Goal: Task Accomplishment & Management: Manage account settings

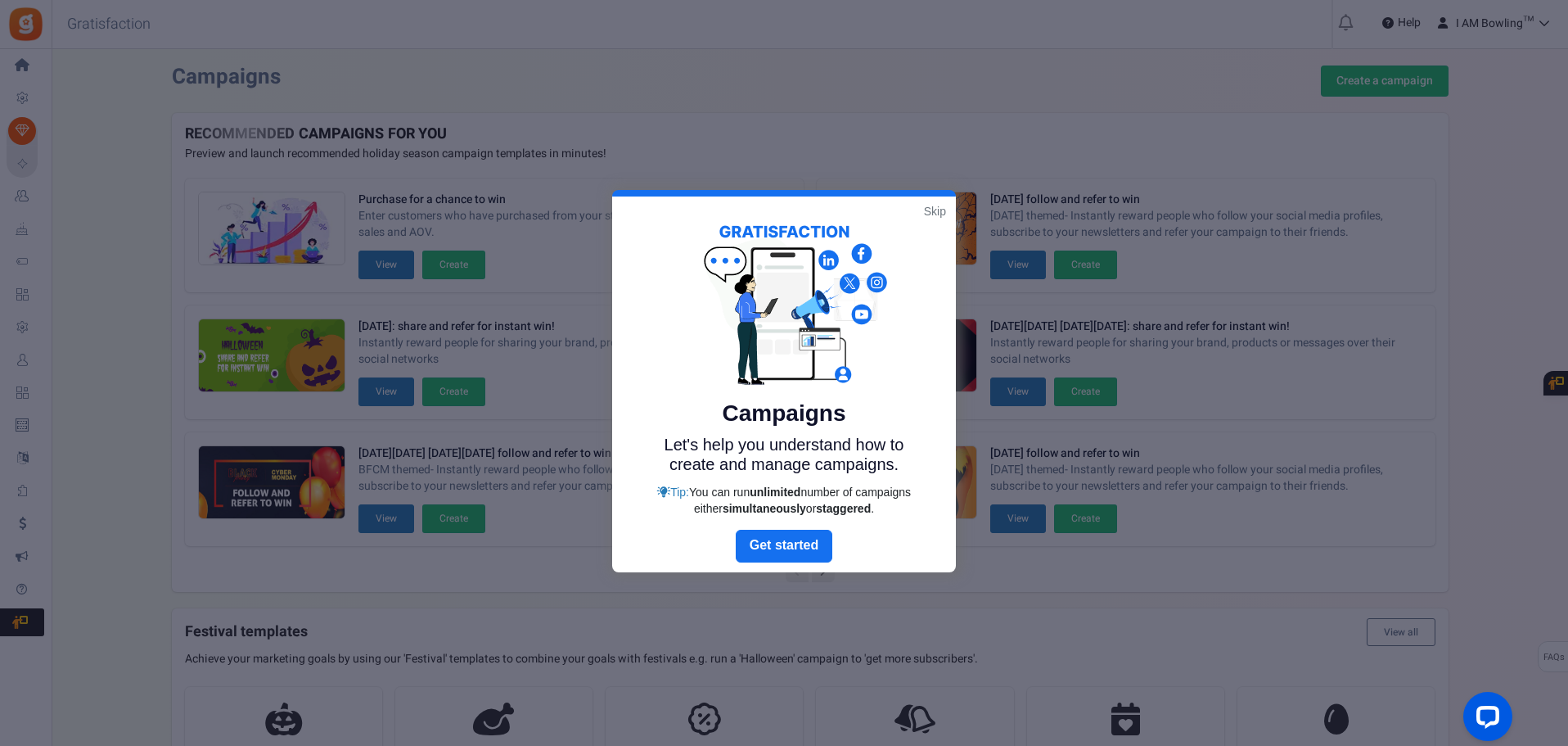
click at [934, 213] on link "Skip" at bounding box center [934, 211] width 22 height 16
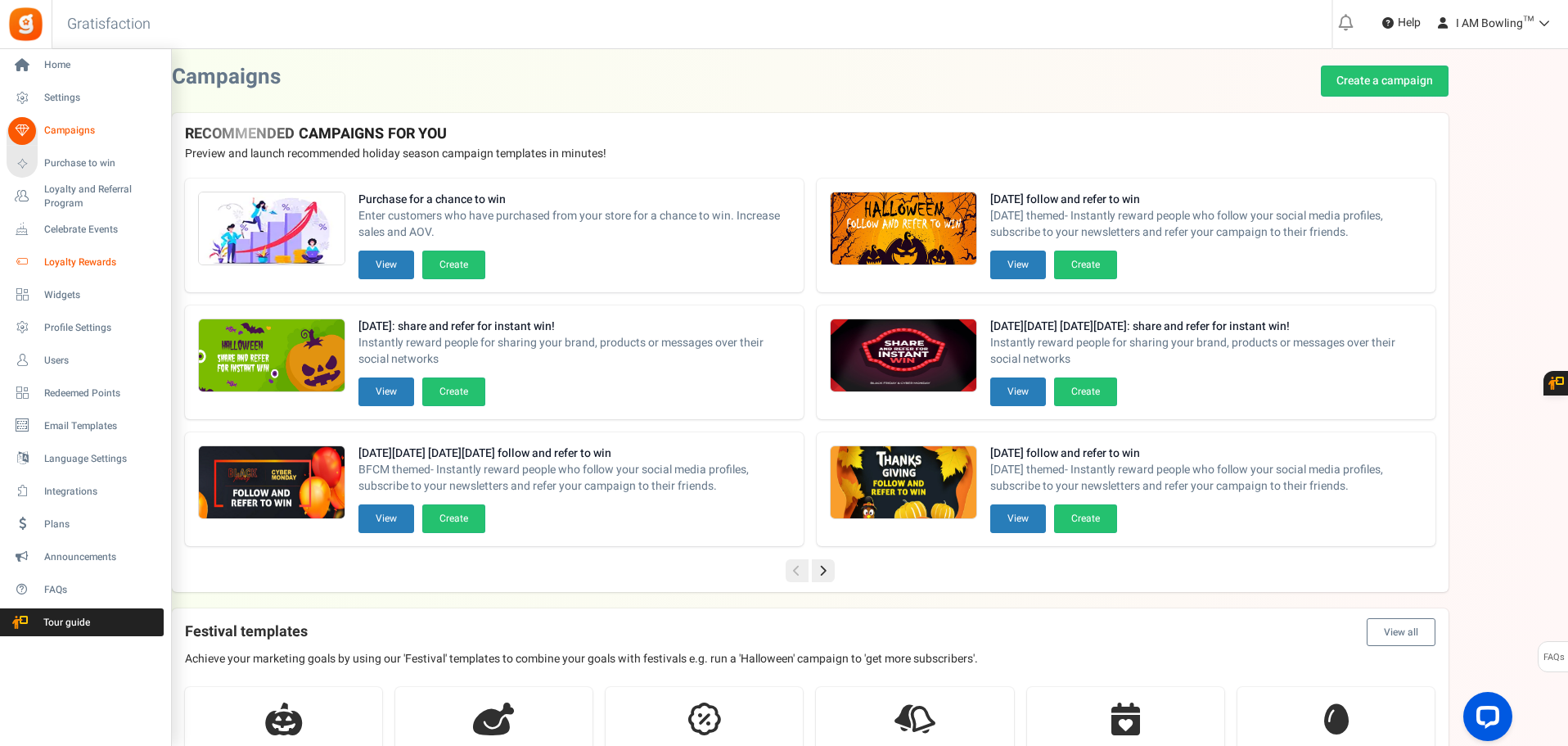
click at [100, 258] on span "Loyalty Rewards" at bounding box center [101, 263] width 115 height 14
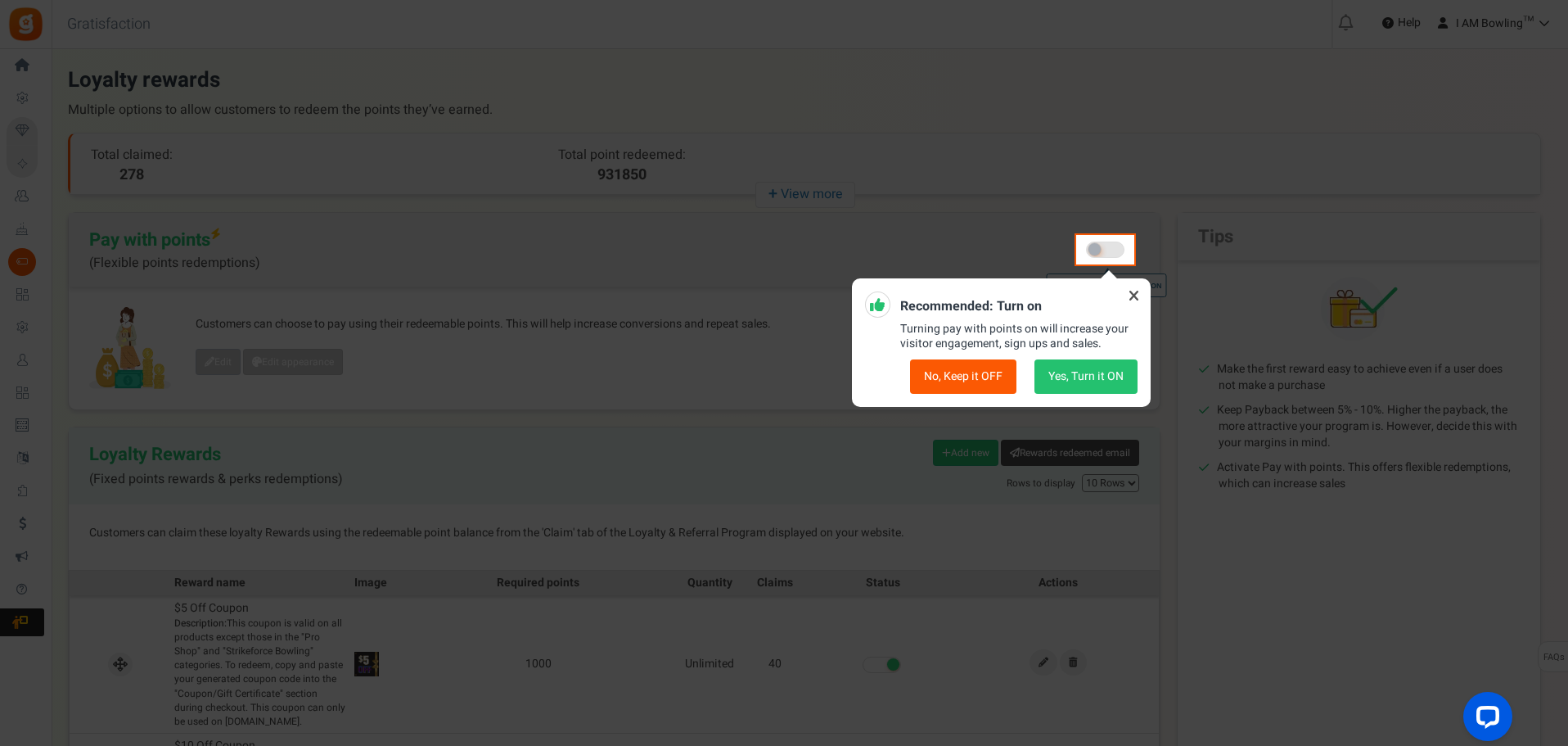
click at [990, 385] on button "No, Keep it OFF" at bounding box center [963, 377] width 107 height 35
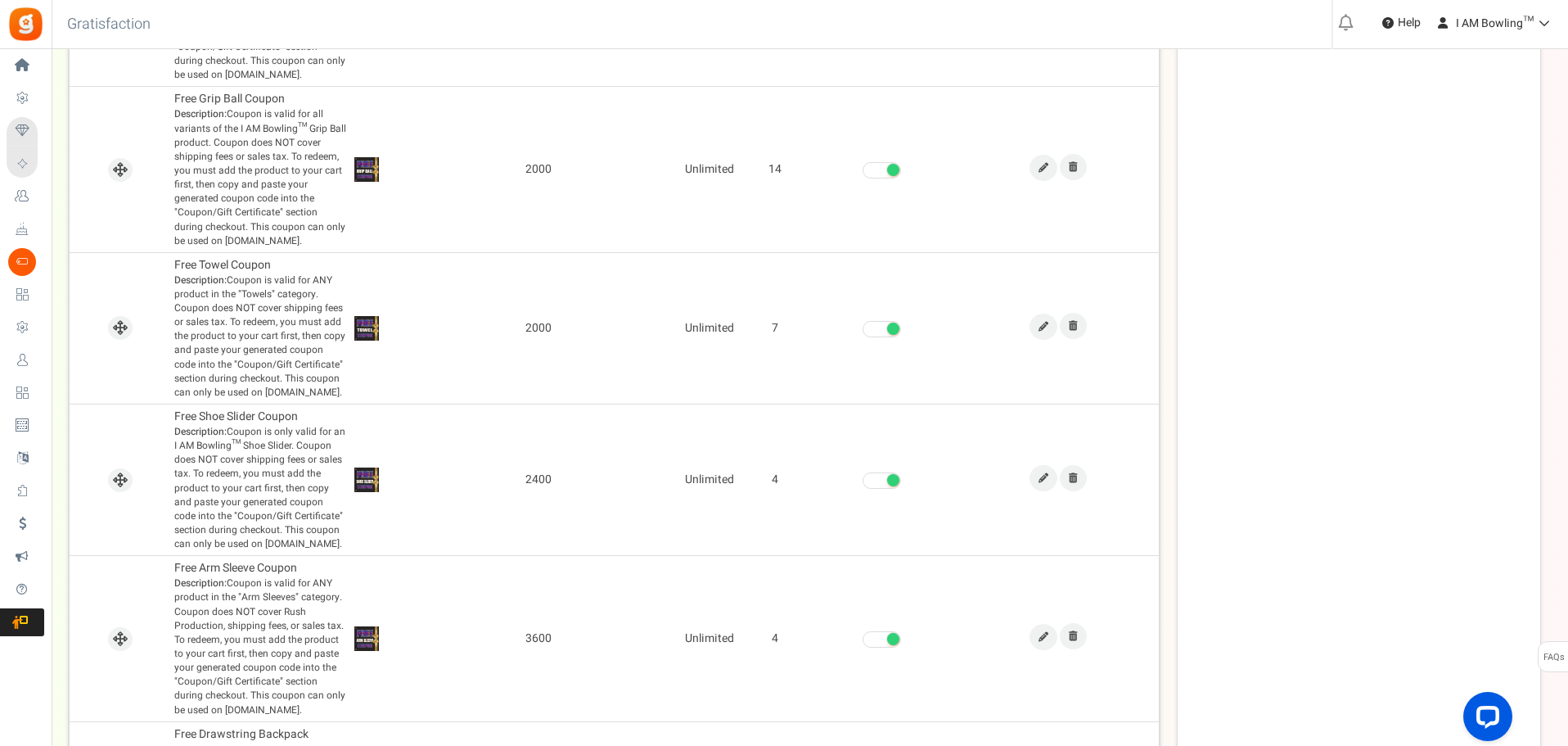
scroll to position [1060, 0]
drag, startPoint x: 1536, startPoint y: 205, endPoint x: 1559, endPoint y: 330, distance: 127.1
click at [1559, 330] on div "There is a new version of the Gratisfaction plugin. Once you've updated the plu…" at bounding box center [810, 53] width 1516 height 2094
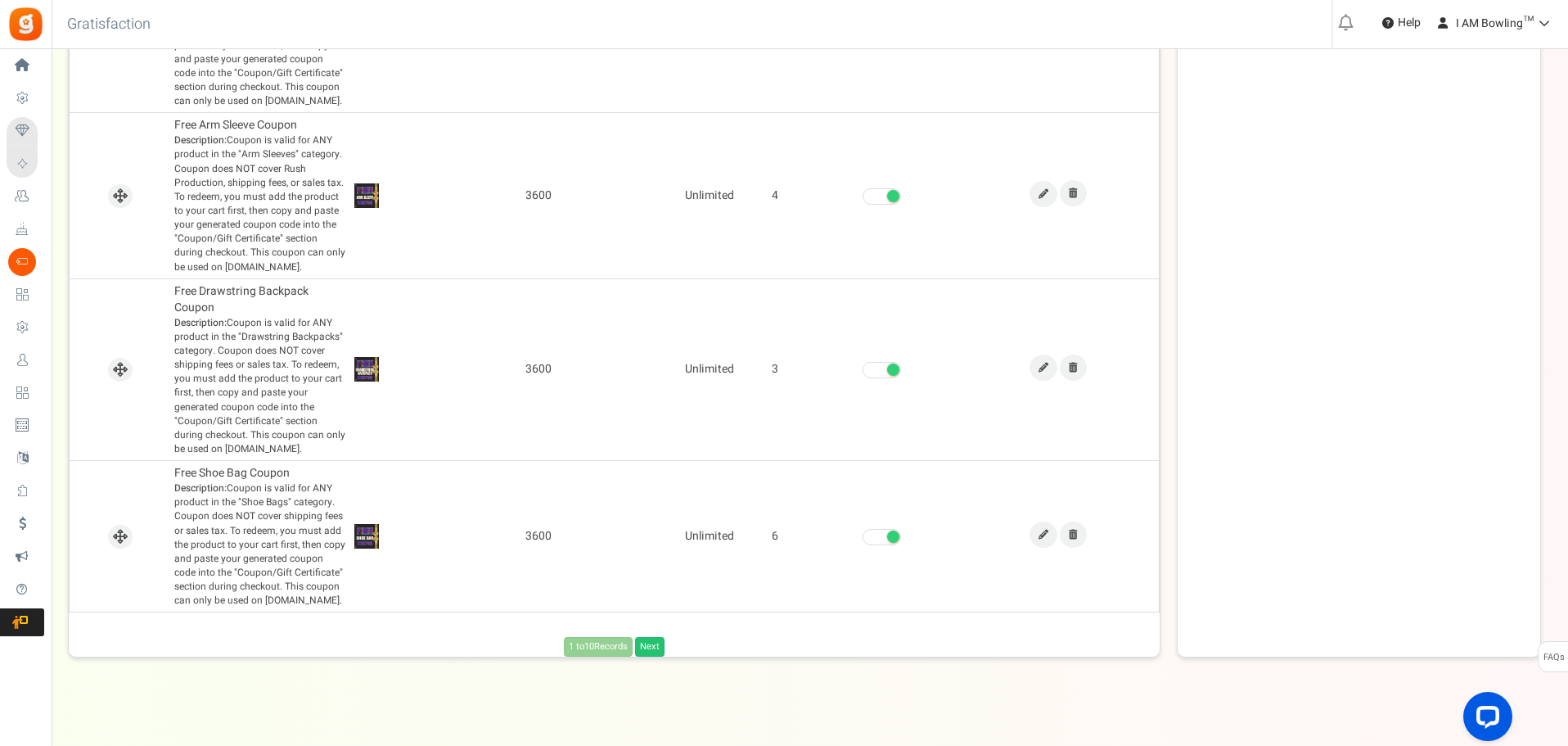
scroll to position [1512, 0]
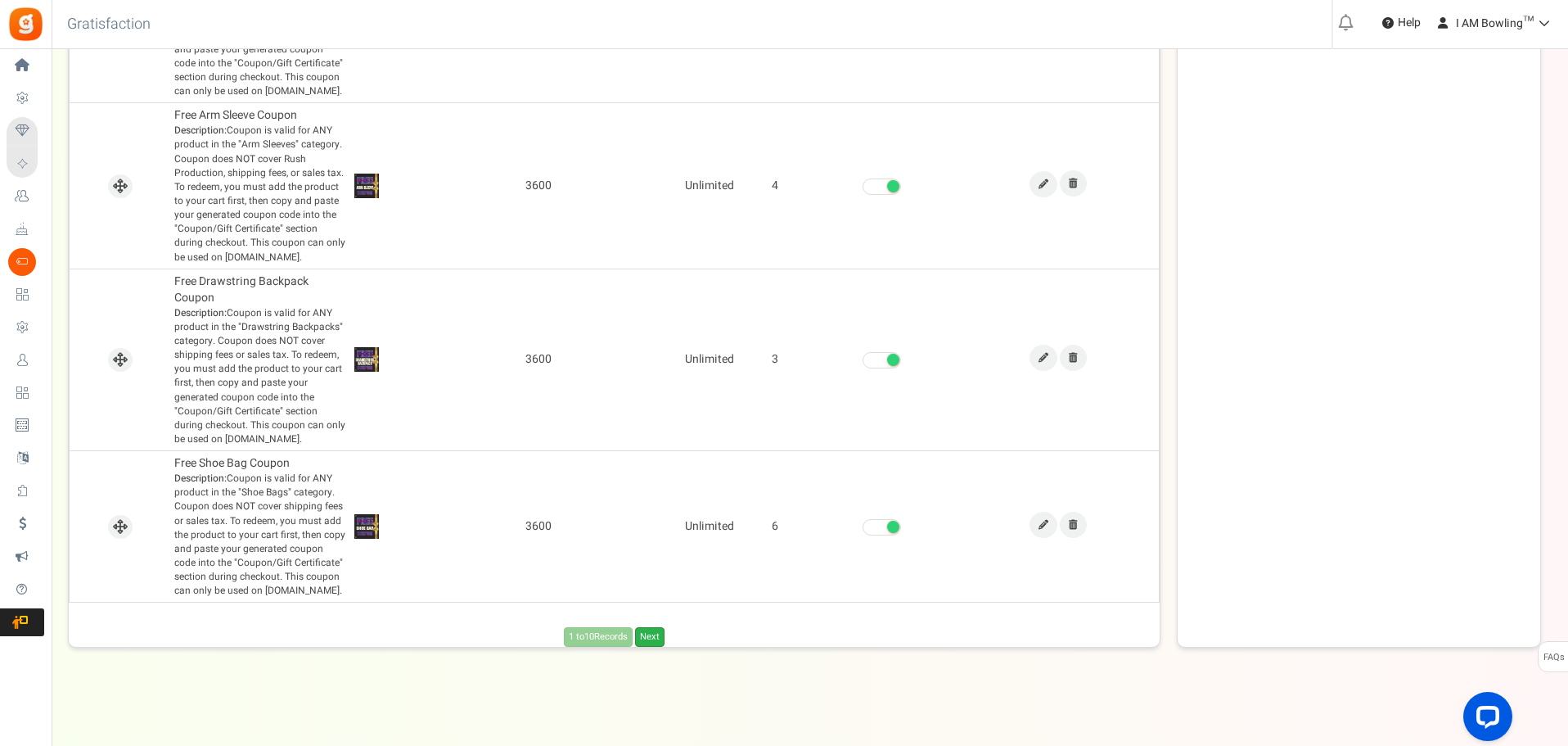
click at [651, 638] on link "Next" at bounding box center [650, 637] width 29 height 20
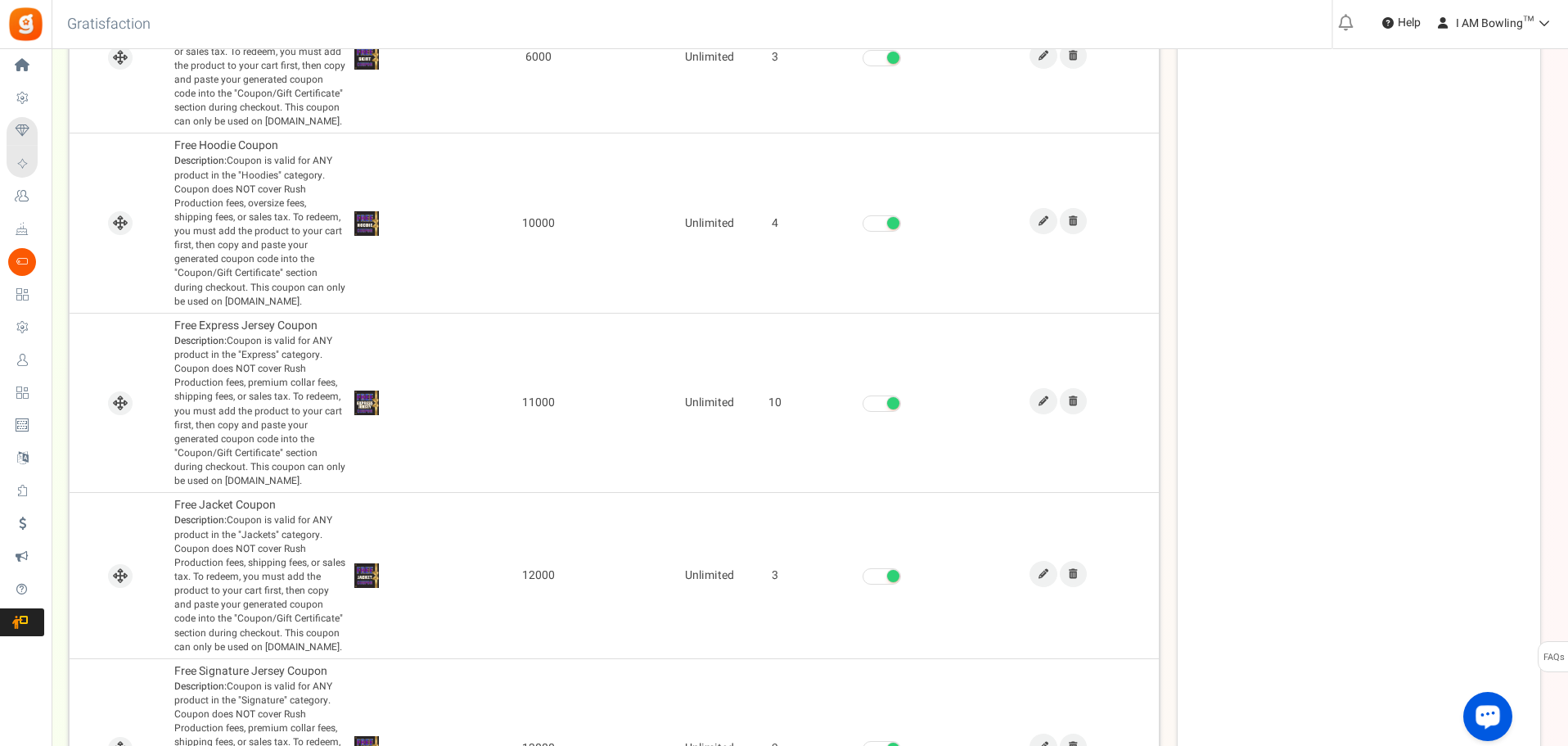
scroll to position [1112, 0]
click at [1042, 401] on icon at bounding box center [1043, 400] width 10 height 10
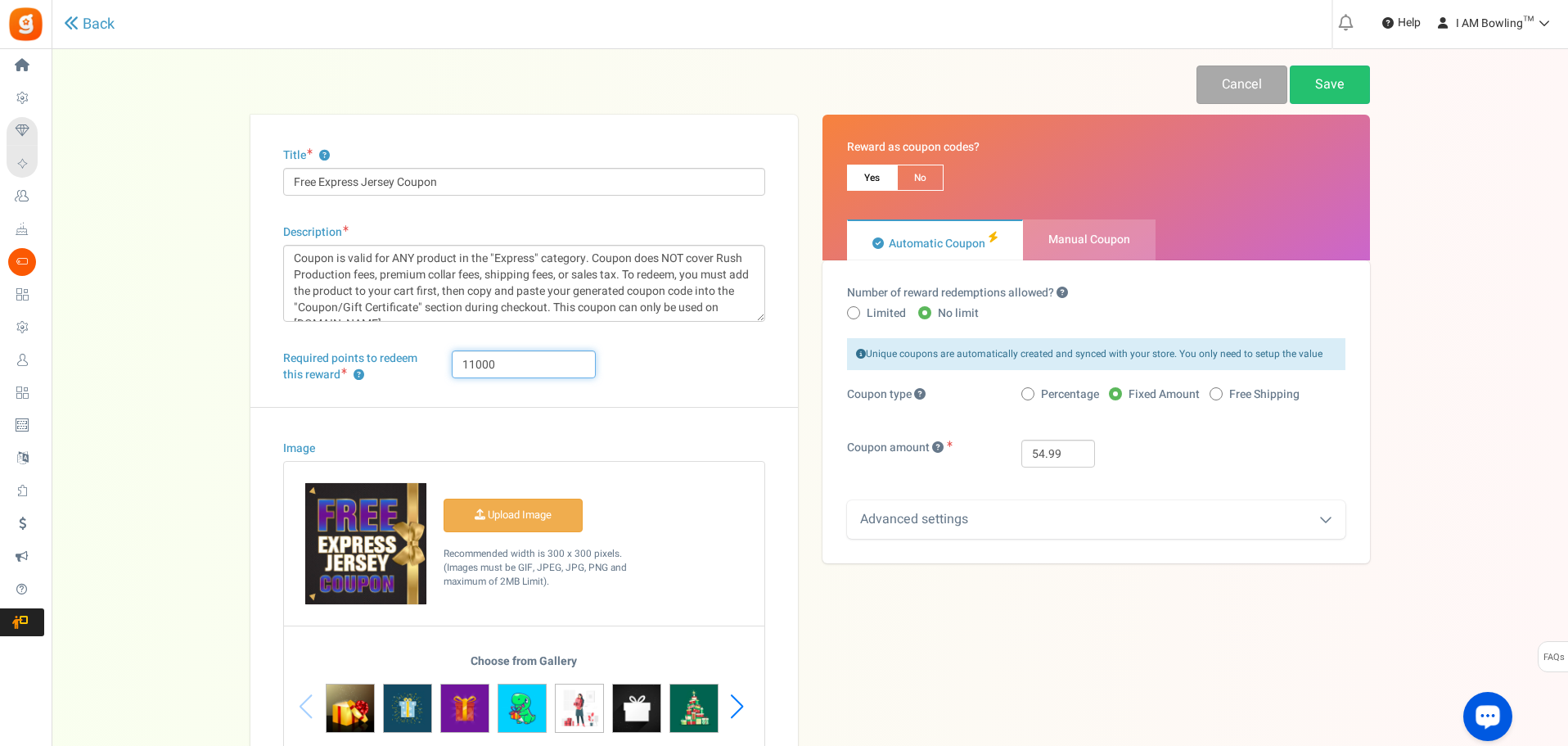
click at [474, 366] on input "11000" at bounding box center [524, 364] width 144 height 28
type input "12000"
click at [1328, 94] on link "Save" at bounding box center [1330, 85] width 80 height 38
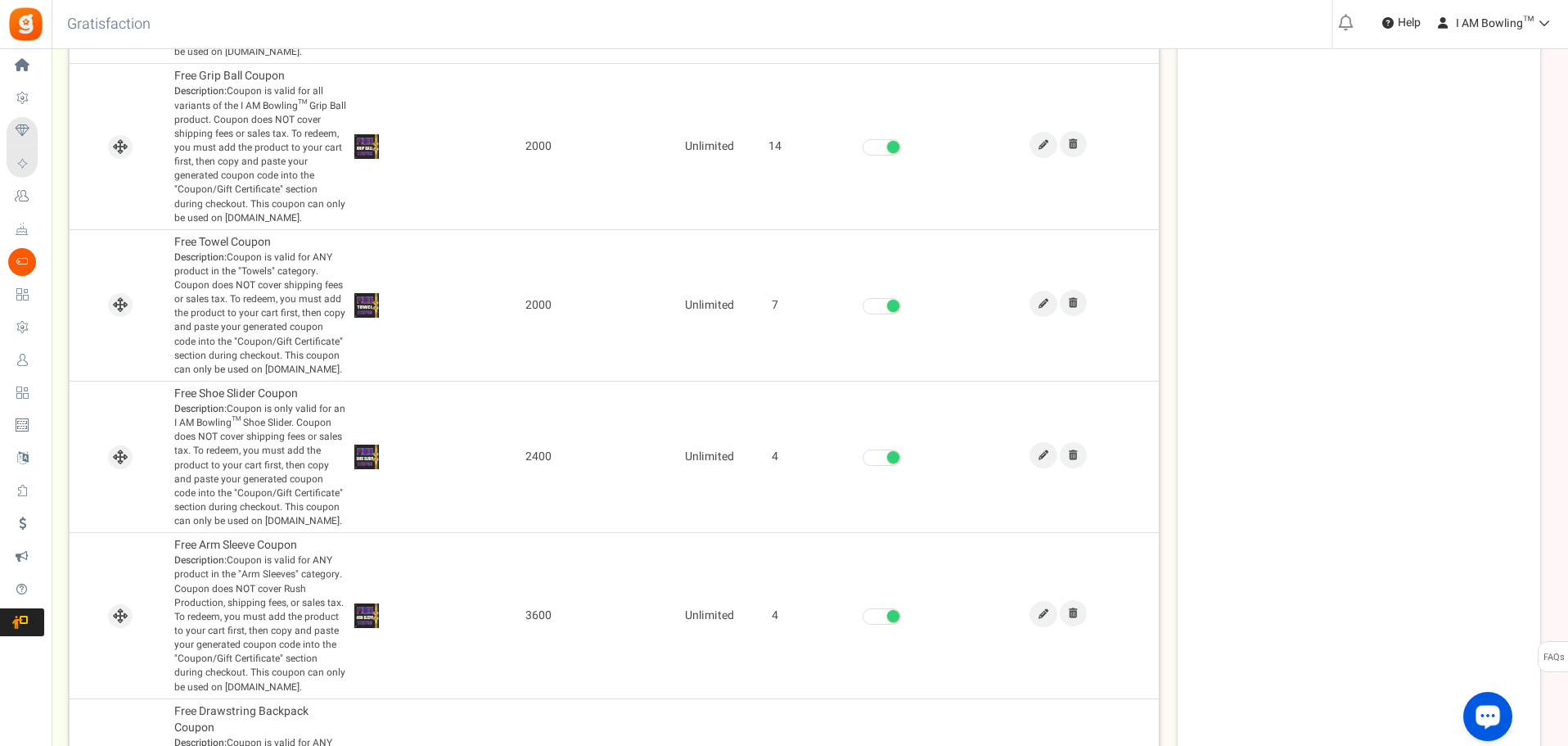
scroll to position [1512, 0]
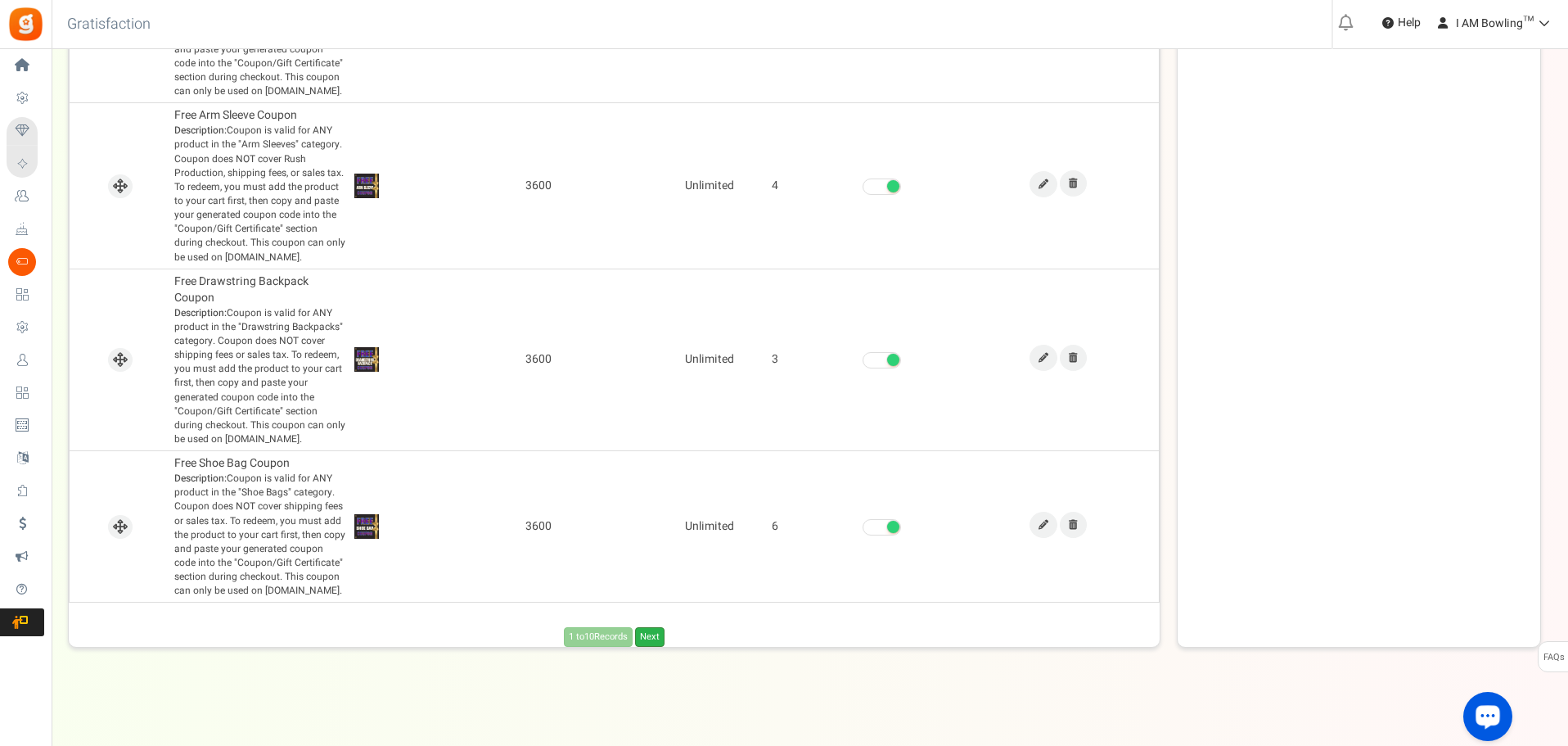
click at [644, 630] on link "Next" at bounding box center [650, 637] width 29 height 20
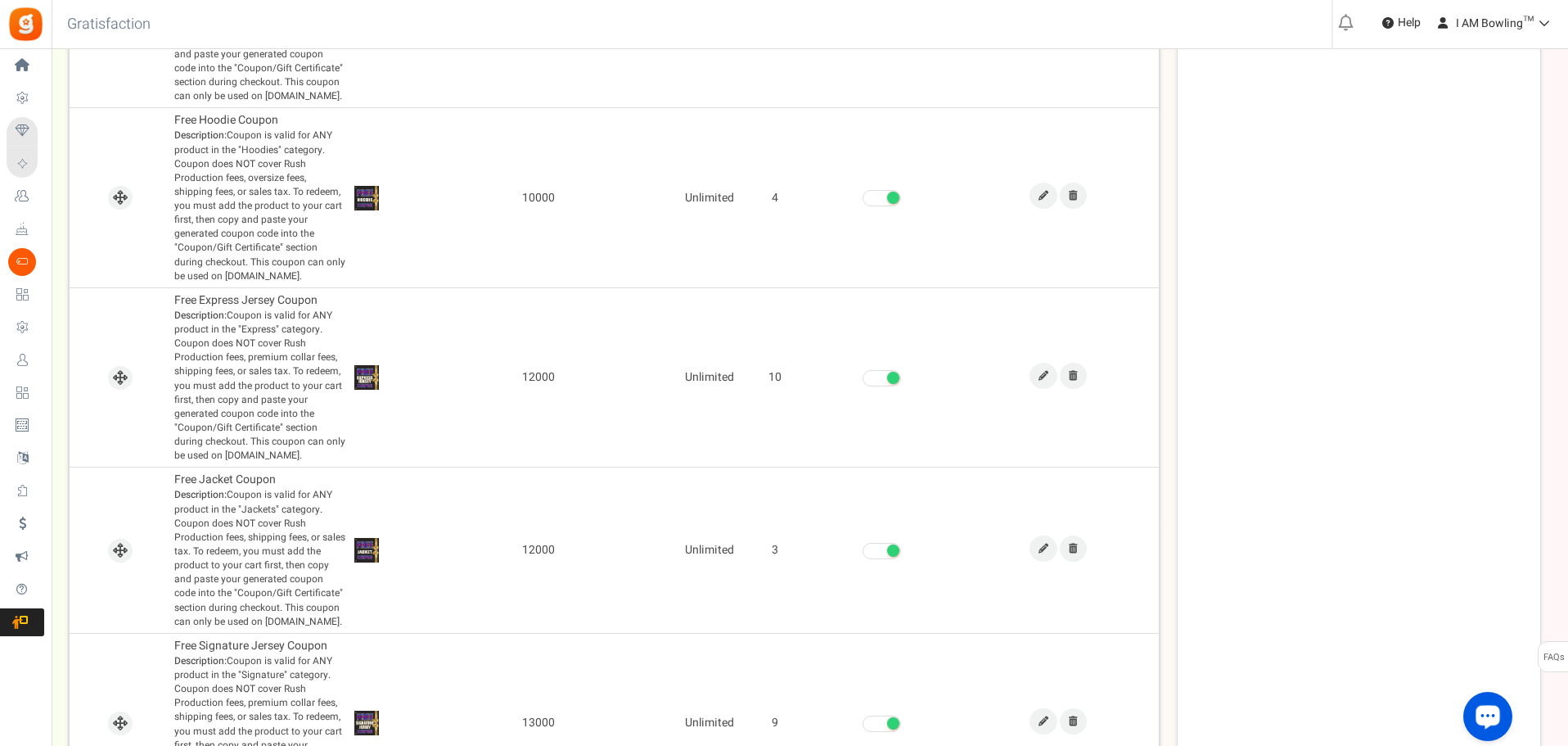
scroll to position [1135, 0]
click at [1032, 375] on link at bounding box center [1043, 376] width 28 height 26
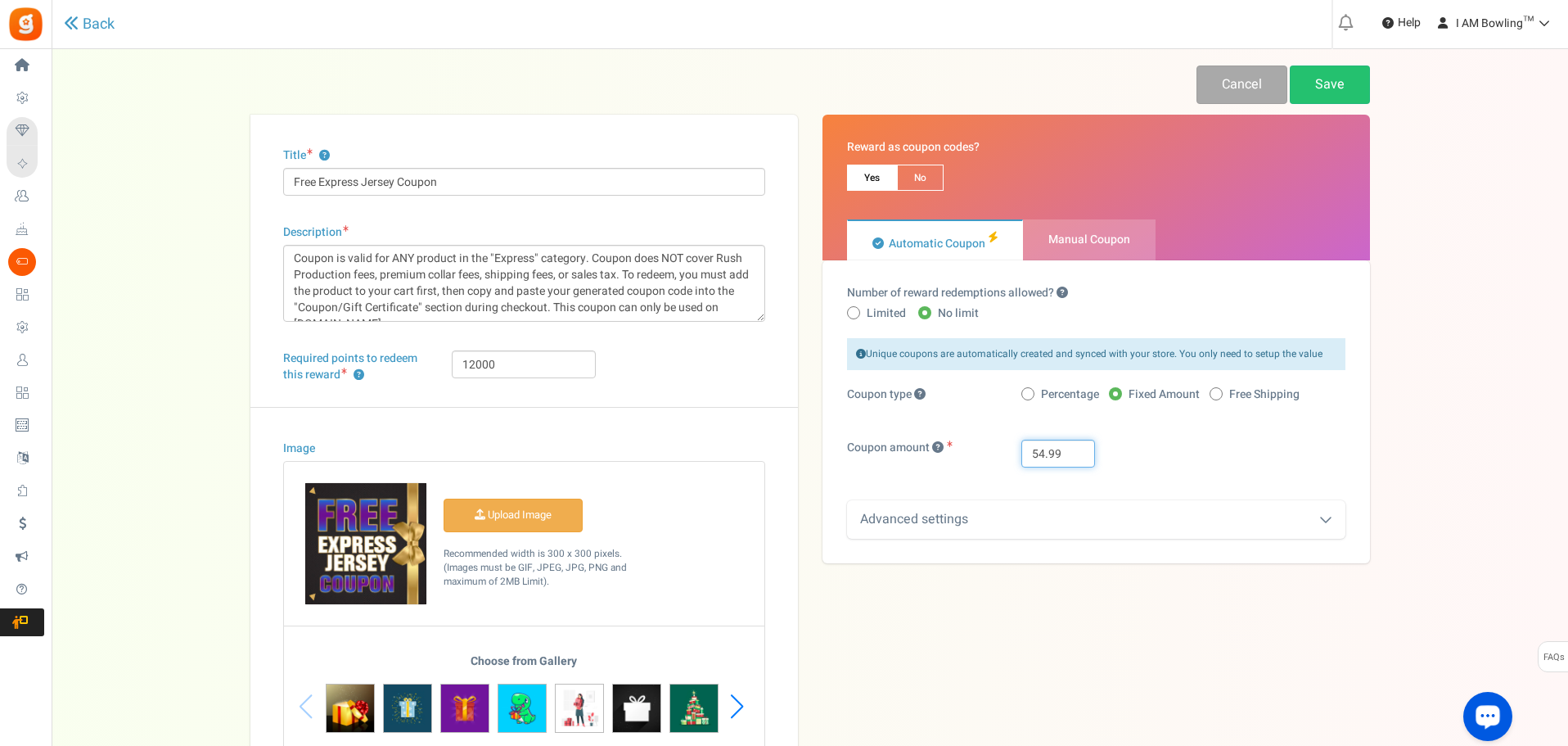
click at [1041, 448] on input "54.99" at bounding box center [1057, 453] width 74 height 28
type input "59.99"
click at [1333, 80] on link "Save" at bounding box center [1330, 85] width 80 height 38
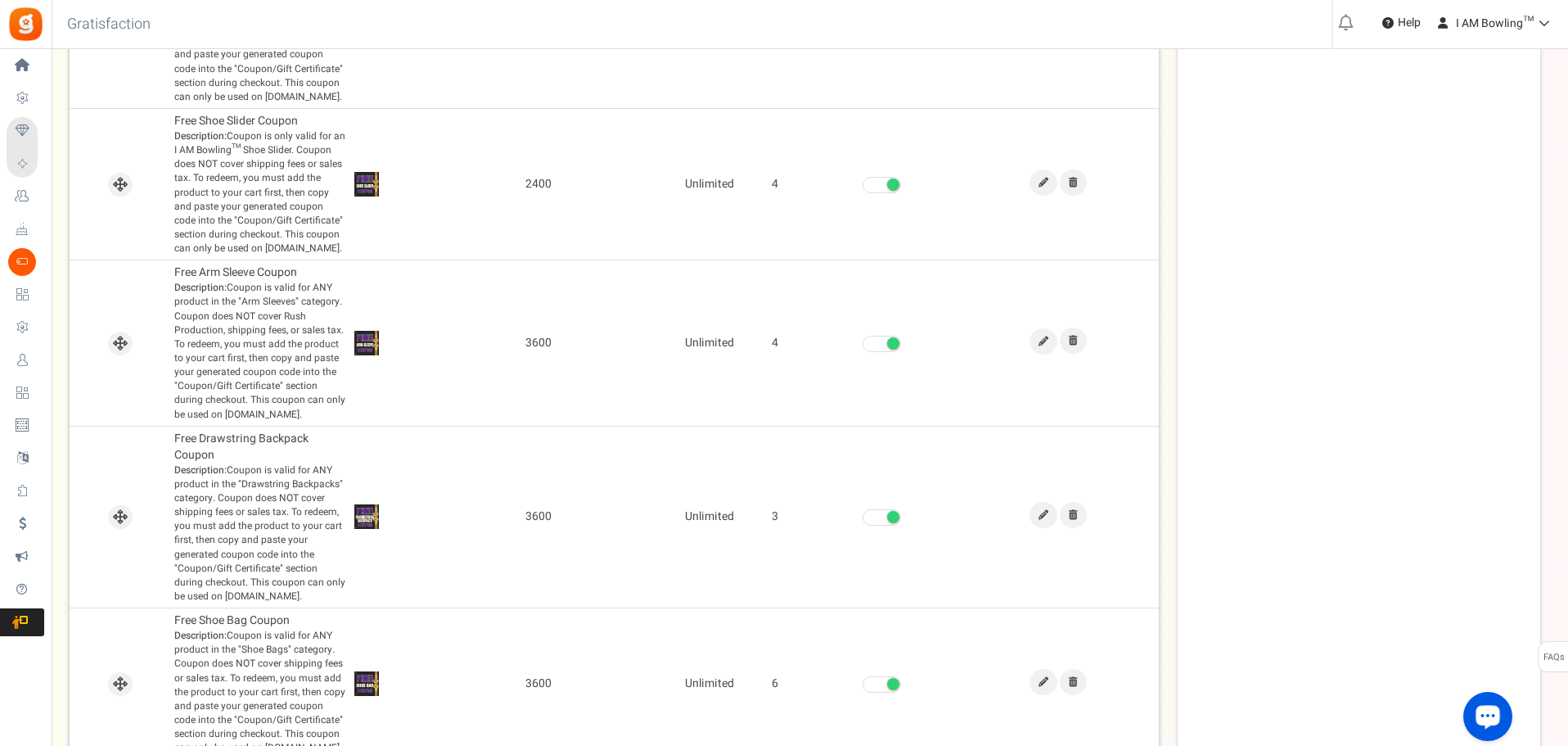
scroll to position [1512, 0]
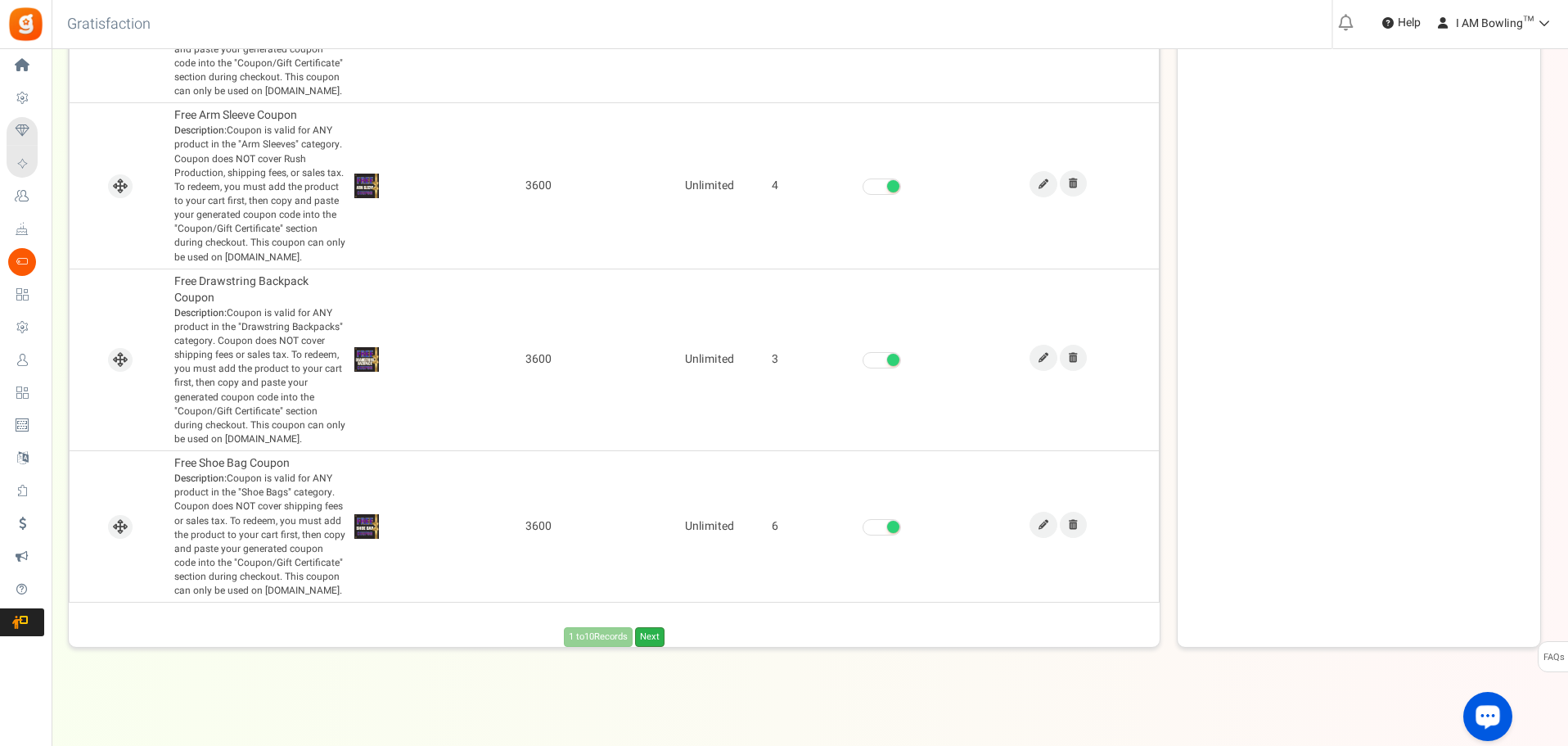
click at [658, 638] on link "Next" at bounding box center [650, 637] width 29 height 20
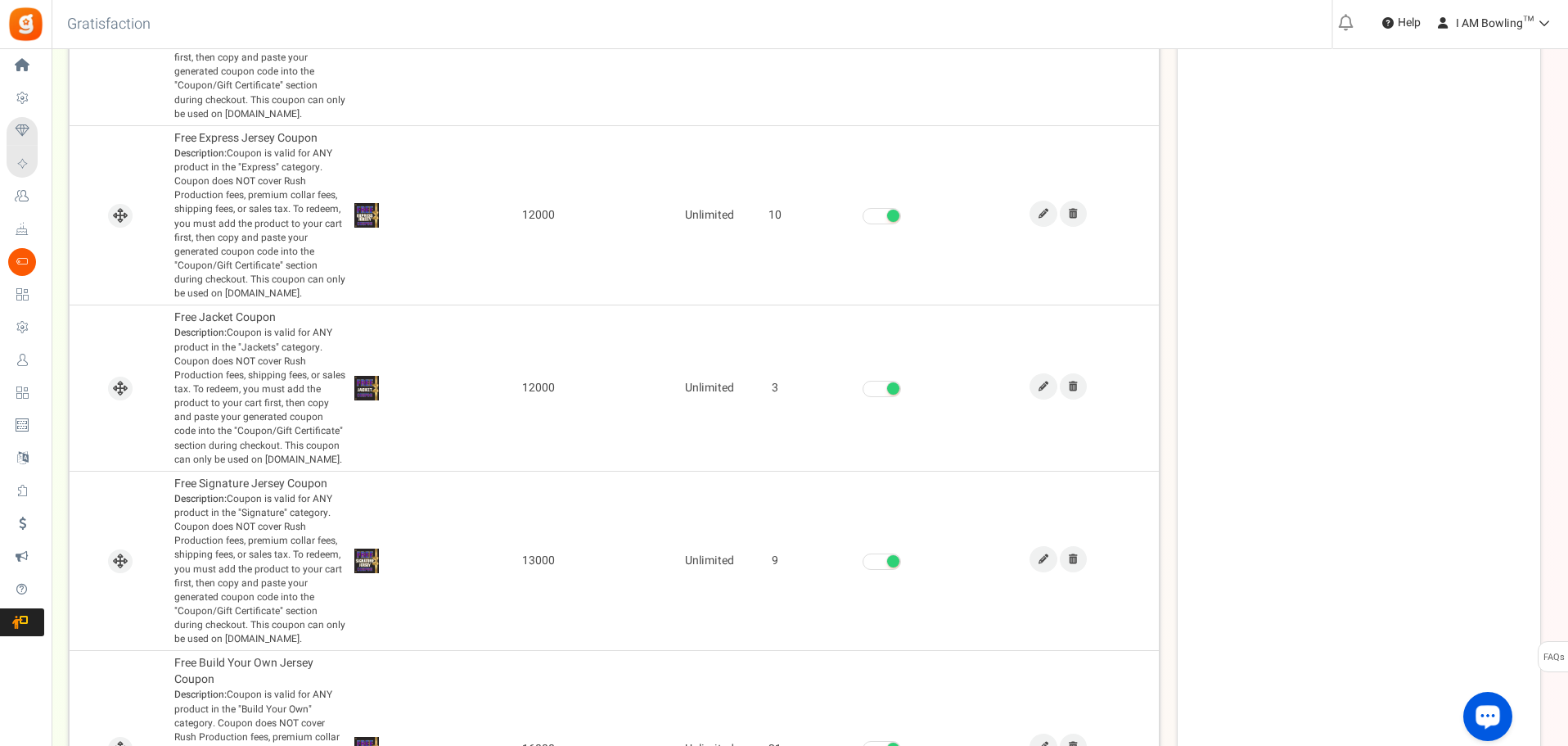
scroll to position [1299, 0]
click at [1047, 563] on icon at bounding box center [1043, 558] width 10 height 10
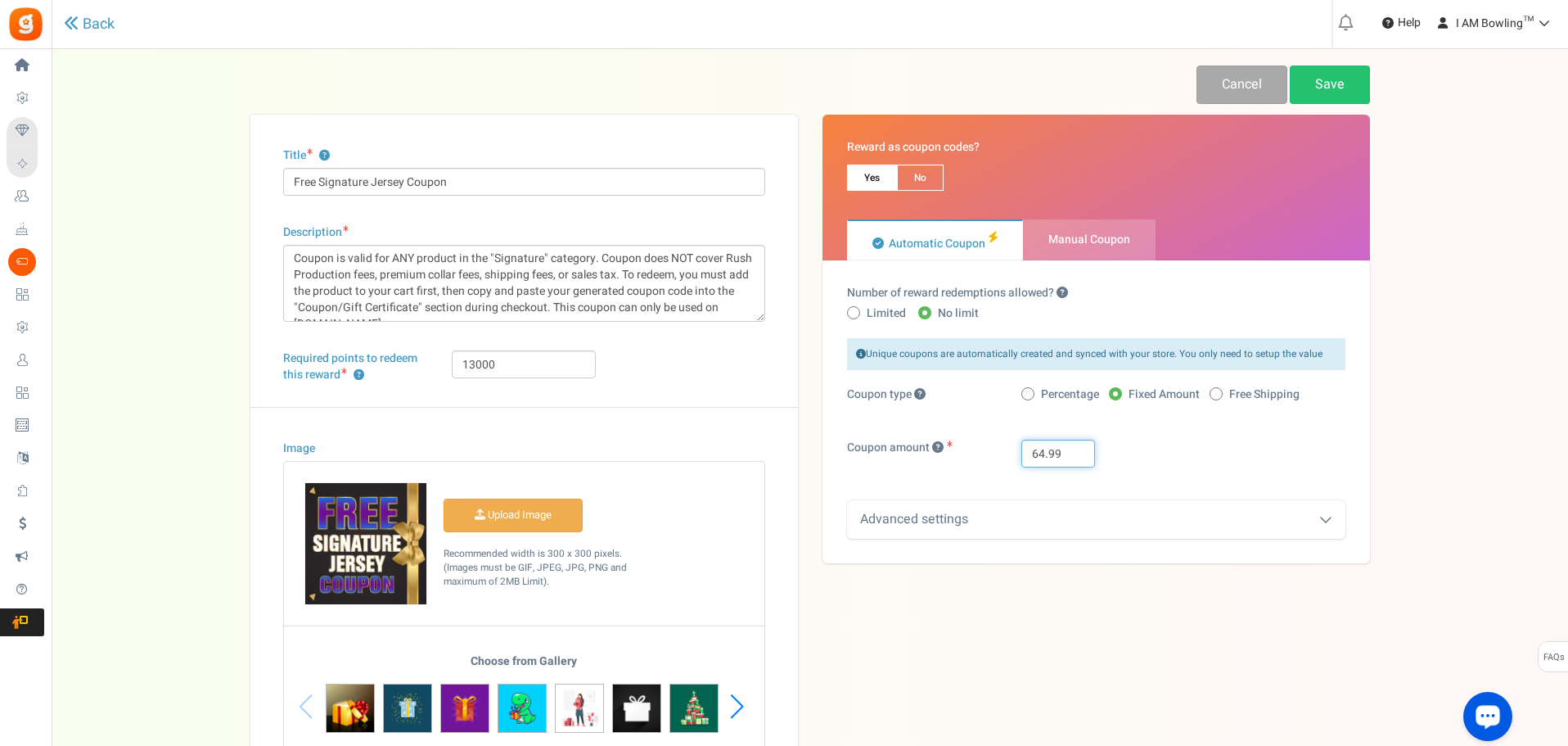
click at [1040, 450] on input "64.99" at bounding box center [1057, 453] width 74 height 28
type input "69.99"
click at [473, 367] on input "13000" at bounding box center [524, 364] width 144 height 28
type input "14000"
click at [1338, 86] on link "Save" at bounding box center [1330, 85] width 80 height 38
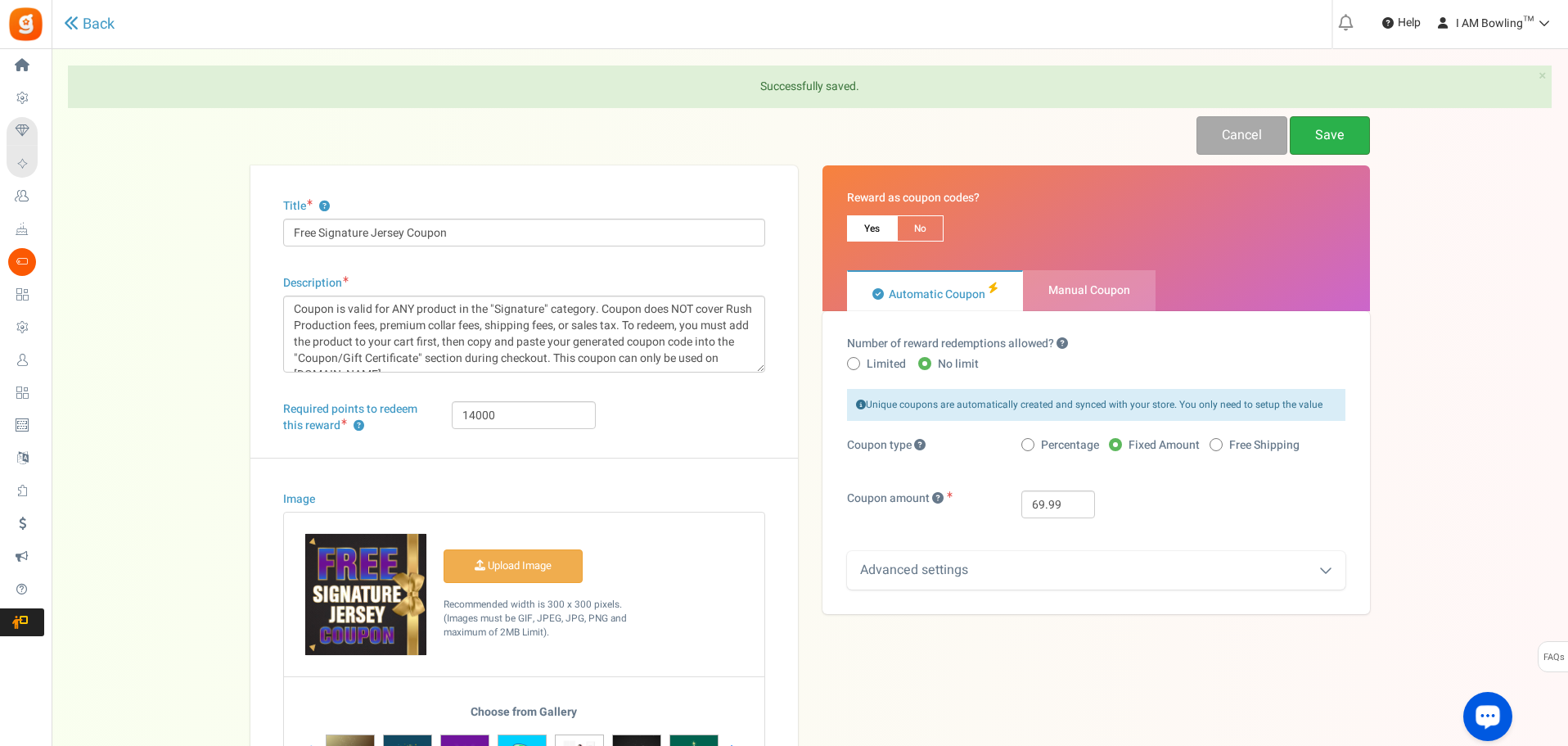
click at [1336, 140] on link "Save" at bounding box center [1330, 135] width 80 height 38
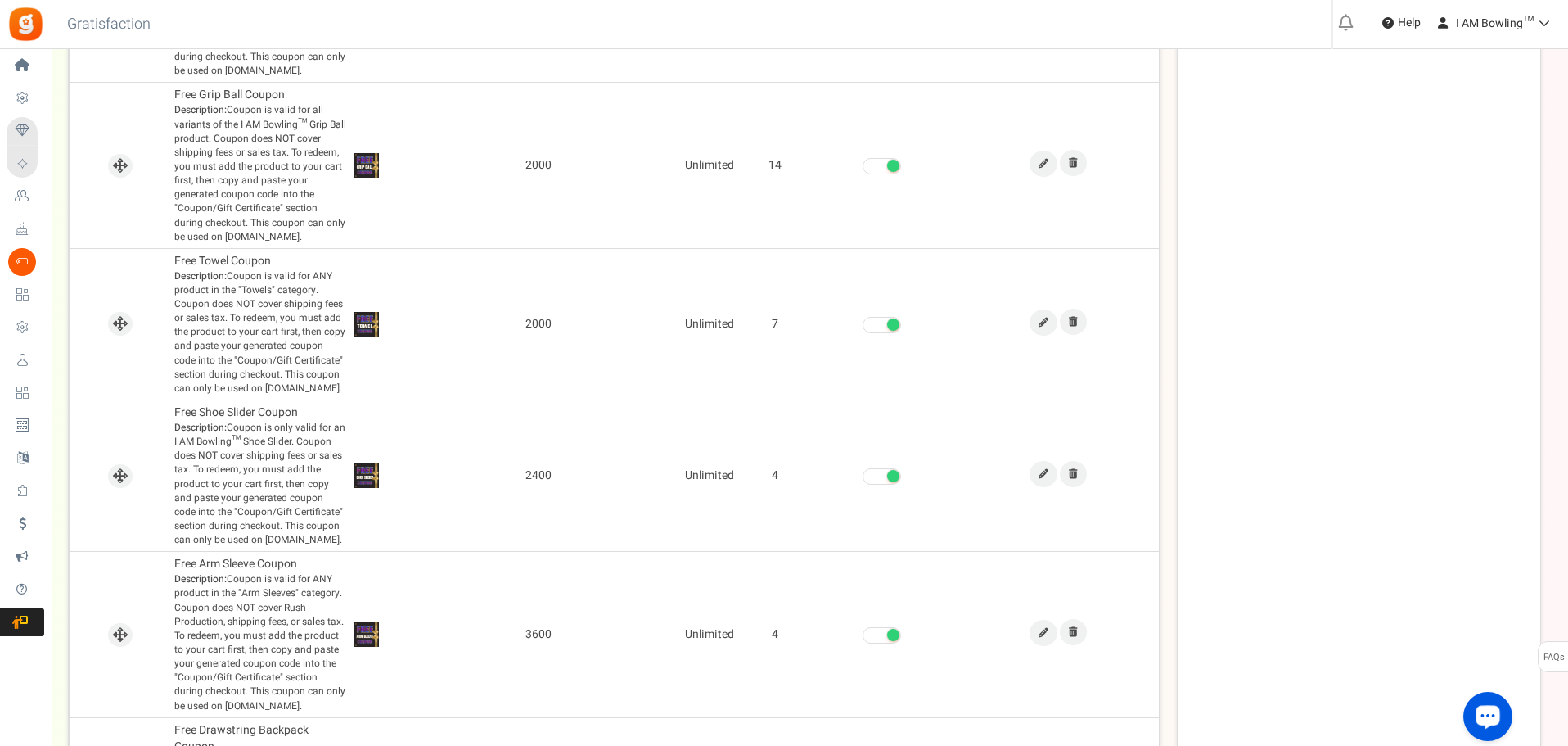
scroll to position [1512, 0]
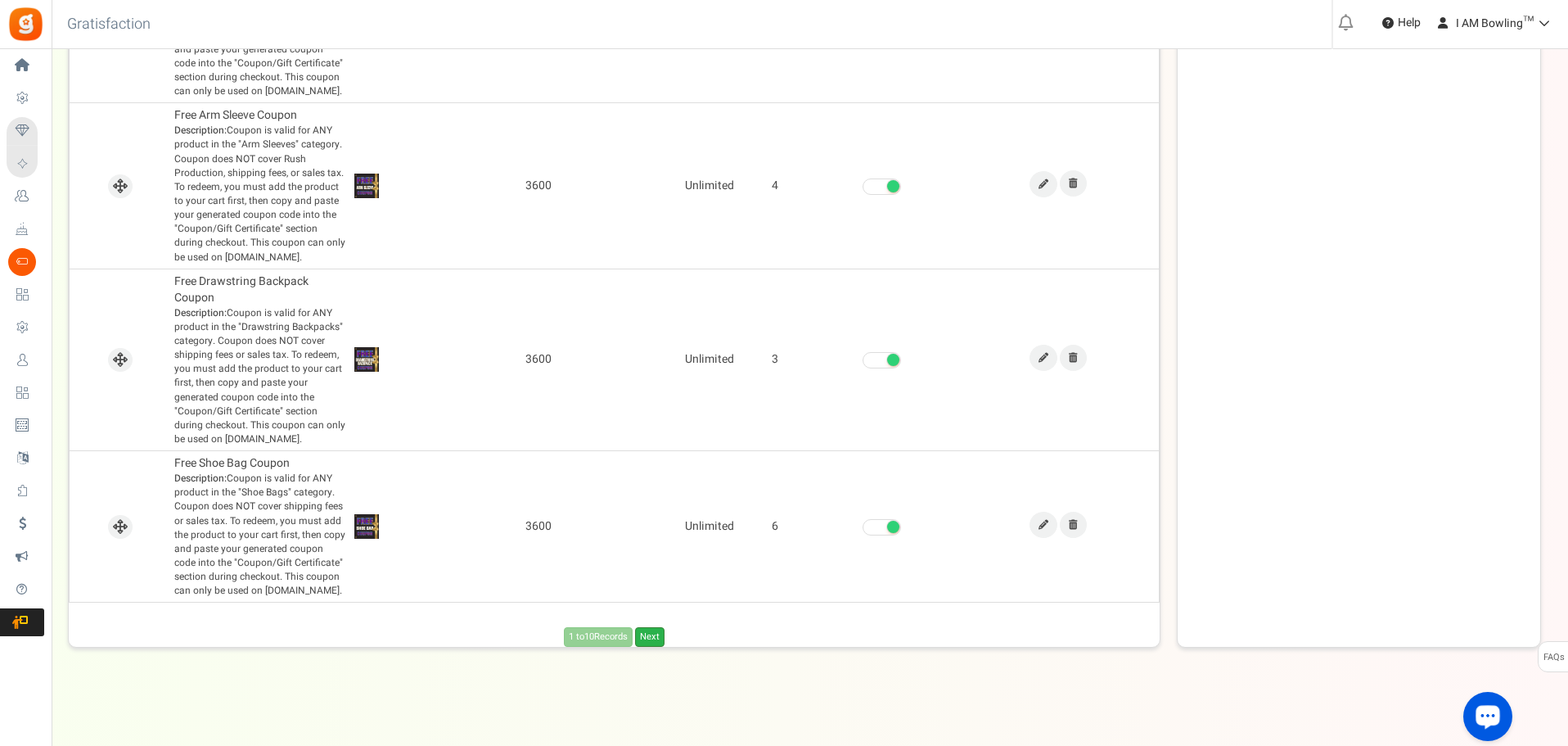
click at [651, 638] on link "Next" at bounding box center [650, 637] width 29 height 20
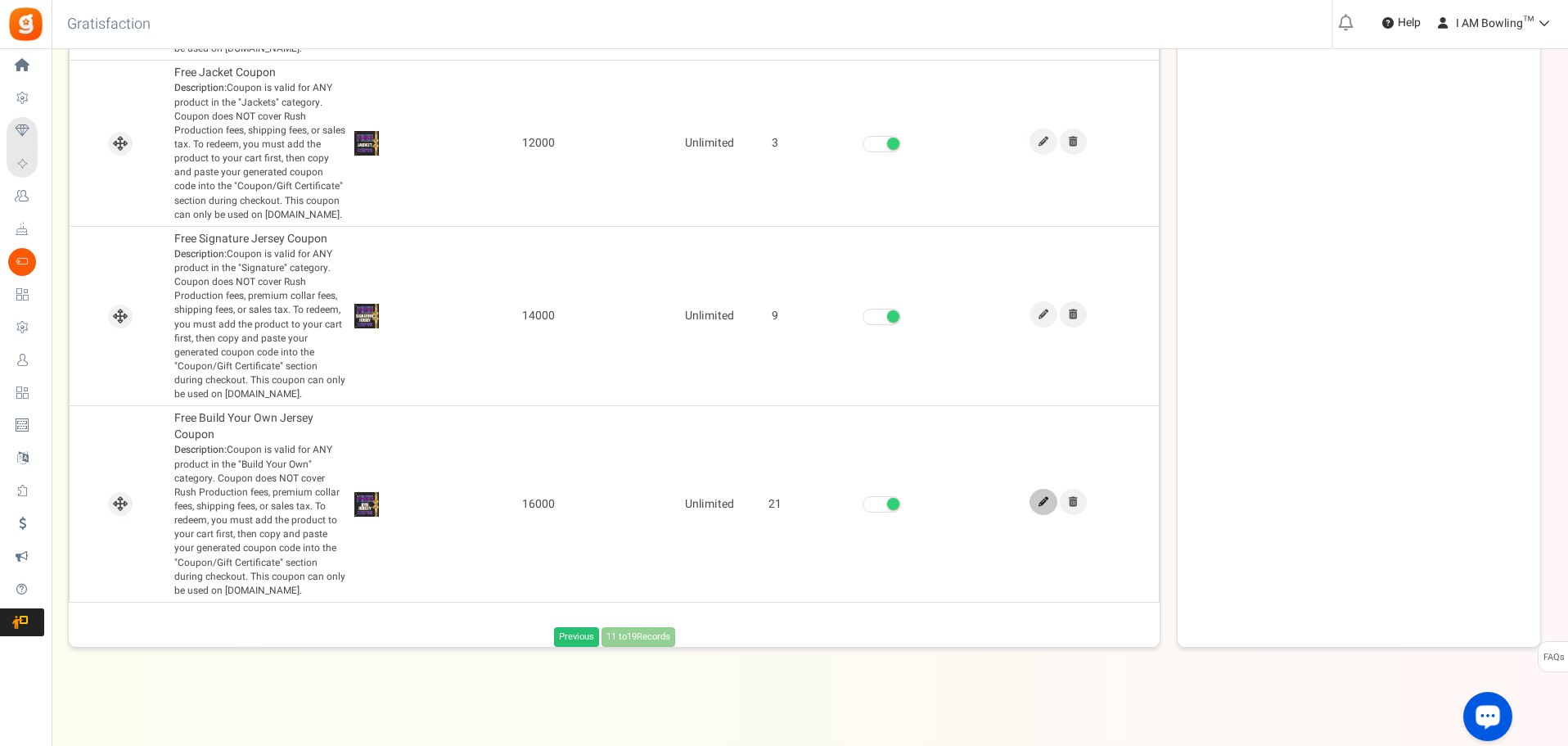
click at [1047, 497] on icon at bounding box center [1043, 501] width 10 height 10
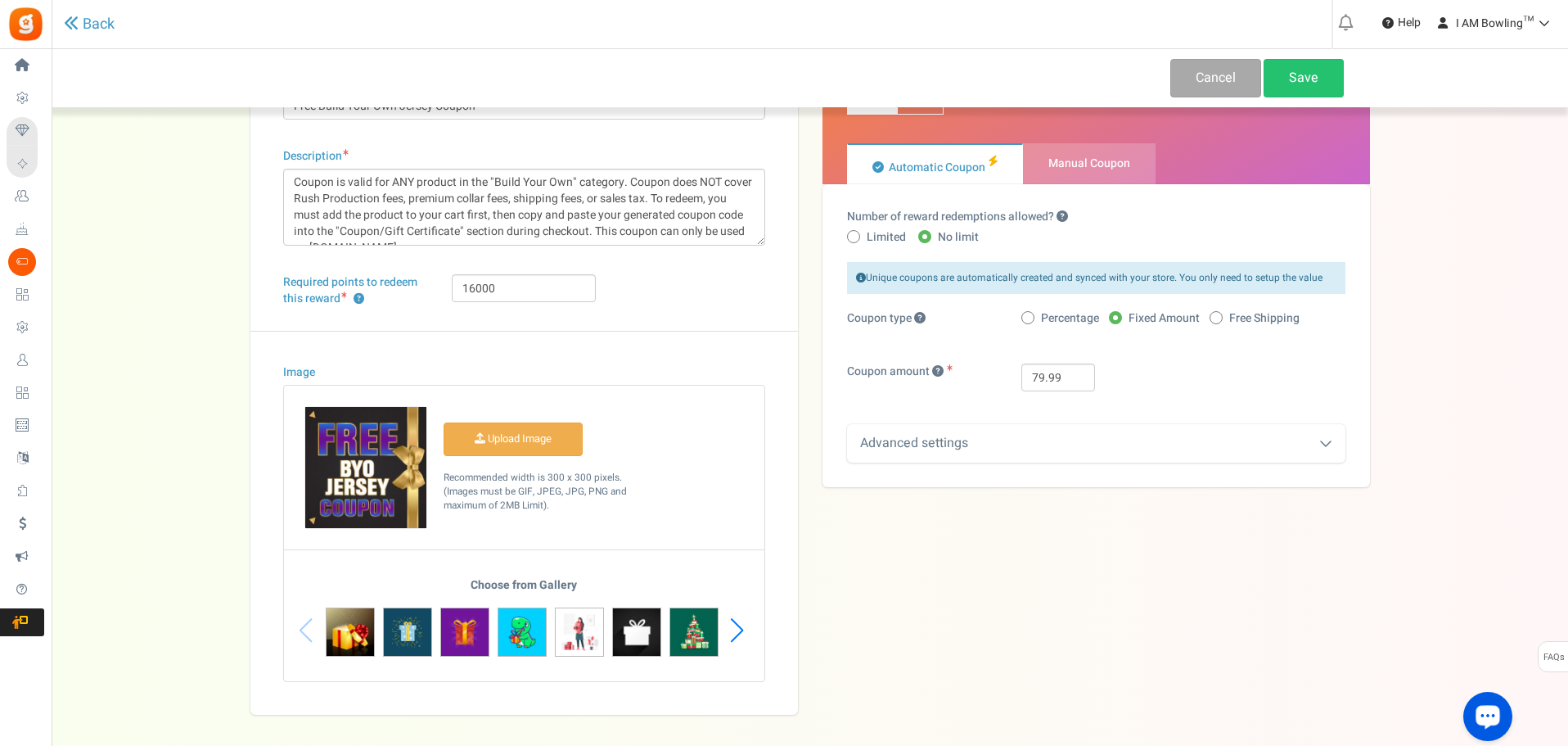
scroll to position [82, 0]
